Goal: Use online tool/utility

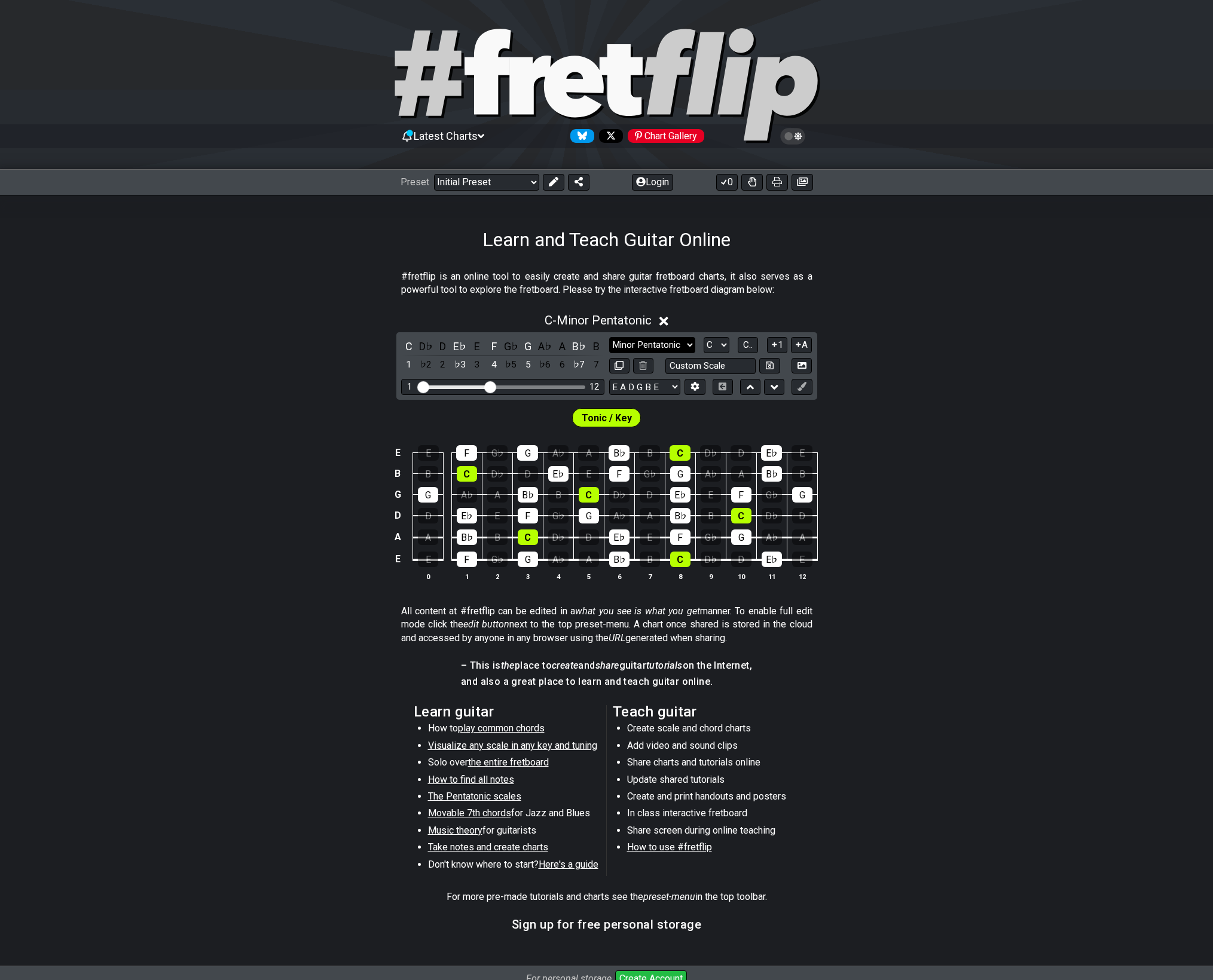
click at [643, 348] on select "Minor Pentatonic Click to edit Minor Pentatonic Major Pentatonic Minor Blues Ma…" at bounding box center [652, 345] width 86 height 16
select select "Major Pentatonic"
click at [609, 337] on select "Minor Pentatonic Click to edit Minor Pentatonic Major Pentatonic Minor Blues Ma…" at bounding box center [652, 345] width 86 height 16
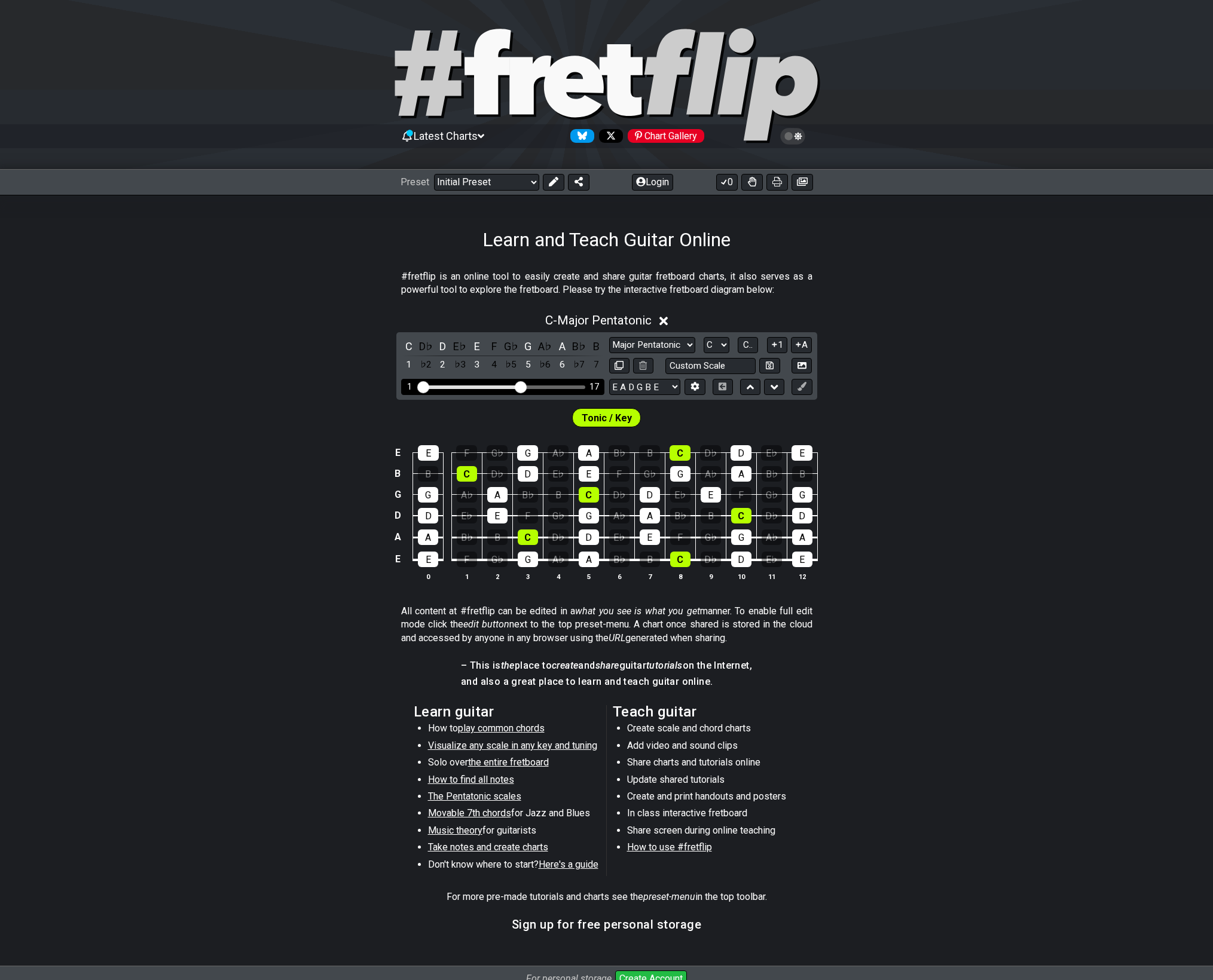
drag, startPoint x: 489, startPoint y: 386, endPoint x: 519, endPoint y: 388, distance: 30.1
click at [519, 386] on input "Visible fret range" at bounding box center [502, 386] width 170 height 0
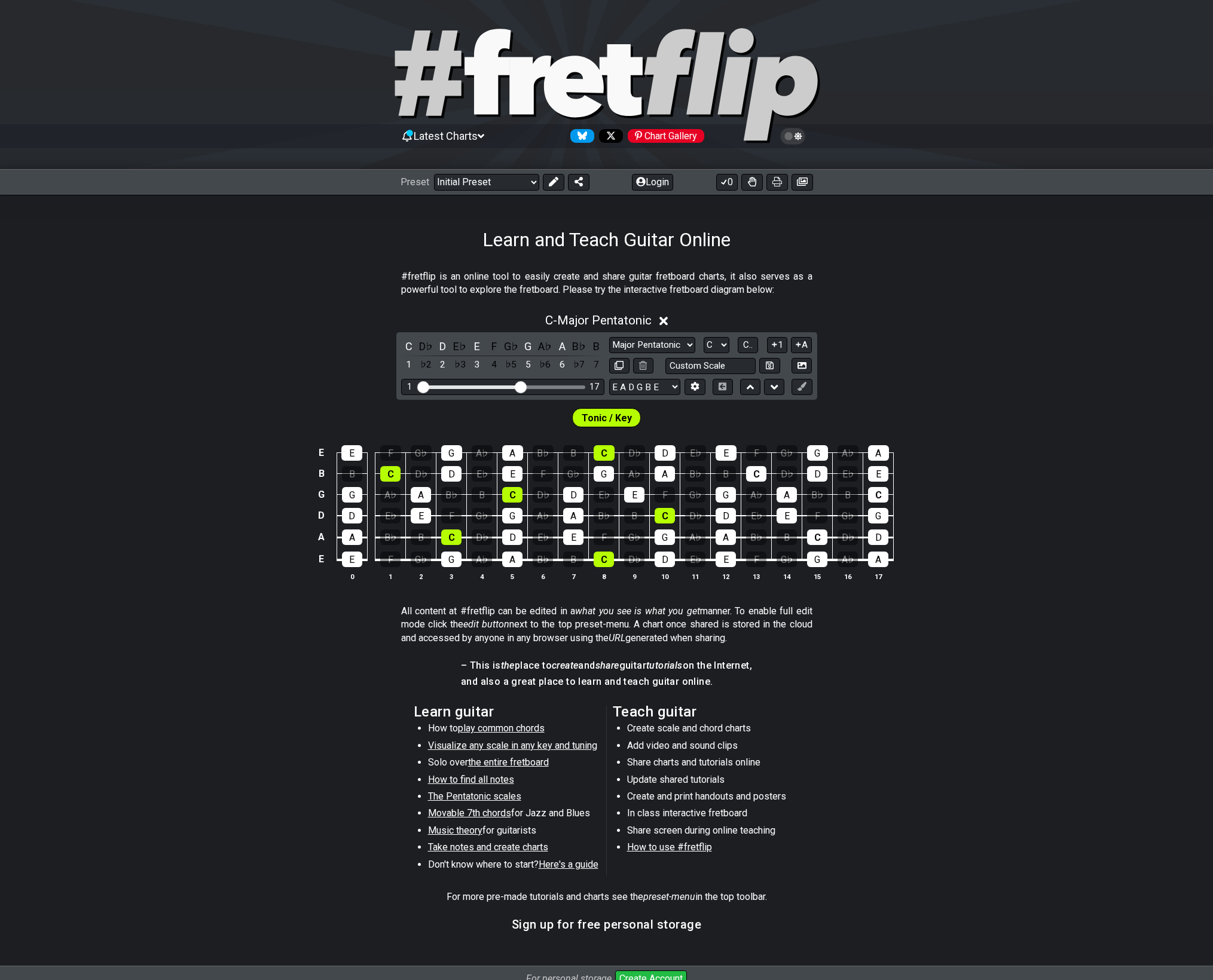
click at [721, 354] on div "Minor Pentatonic Click to edit Minor Pentatonic Major Pentatonic Minor Blues Ma…" at bounding box center [711, 355] width 203 height 37
click at [724, 348] on select "A♭ A A♯ B♭ B C C♯ D♭ D D♯ E♭ E F F♯ G♭ G G♯" at bounding box center [716, 345] width 26 height 16
select select "D"
click at [704, 337] on select "A♭ A A♯ B♭ B C C♯ D♭ D D♯ E♭ E F F♯ G♭ G G♯" at bounding box center [716, 345] width 26 height 16
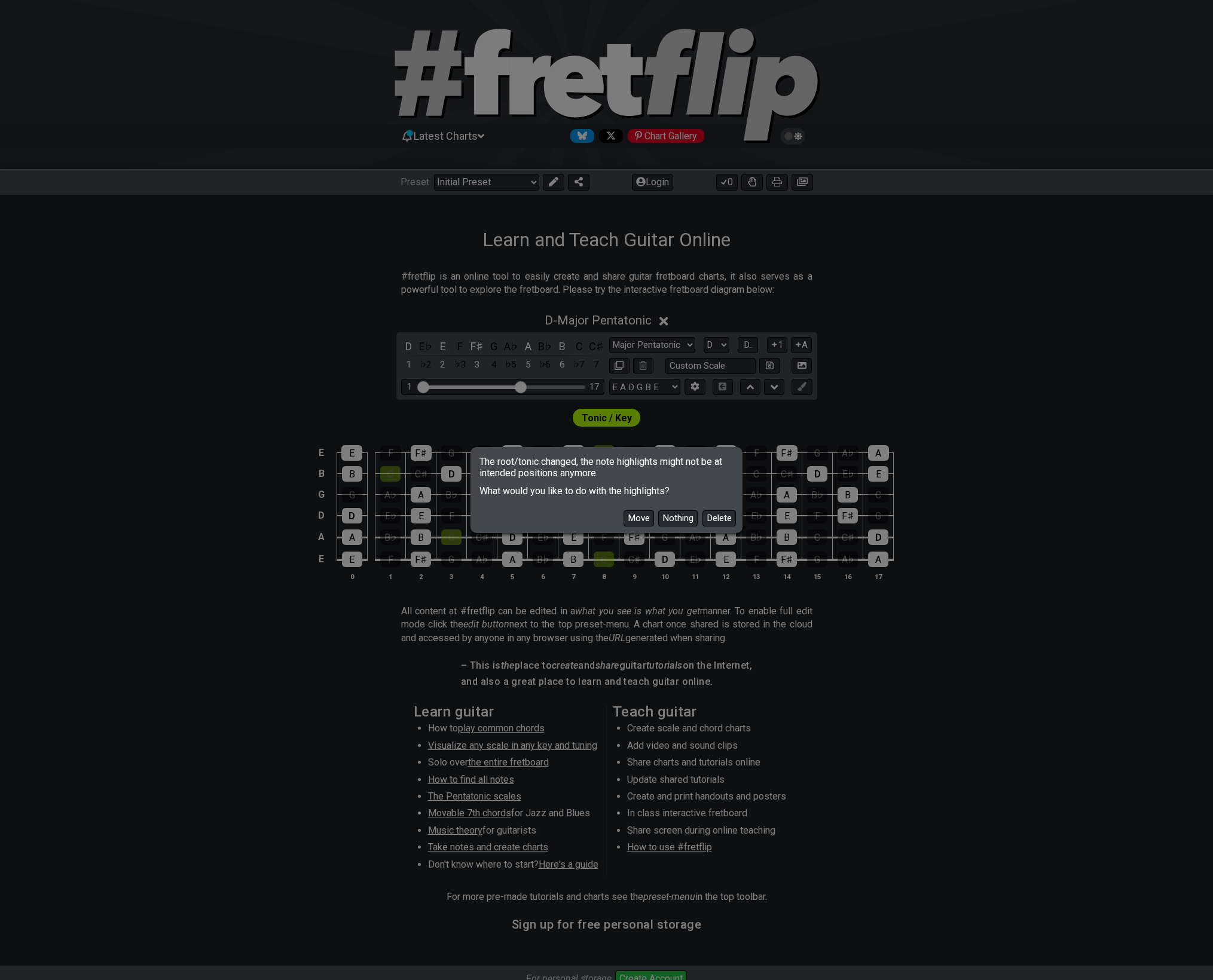
click at [642, 523] on button "Move" at bounding box center [639, 518] width 31 height 16
